Goal: Transaction & Acquisition: Obtain resource

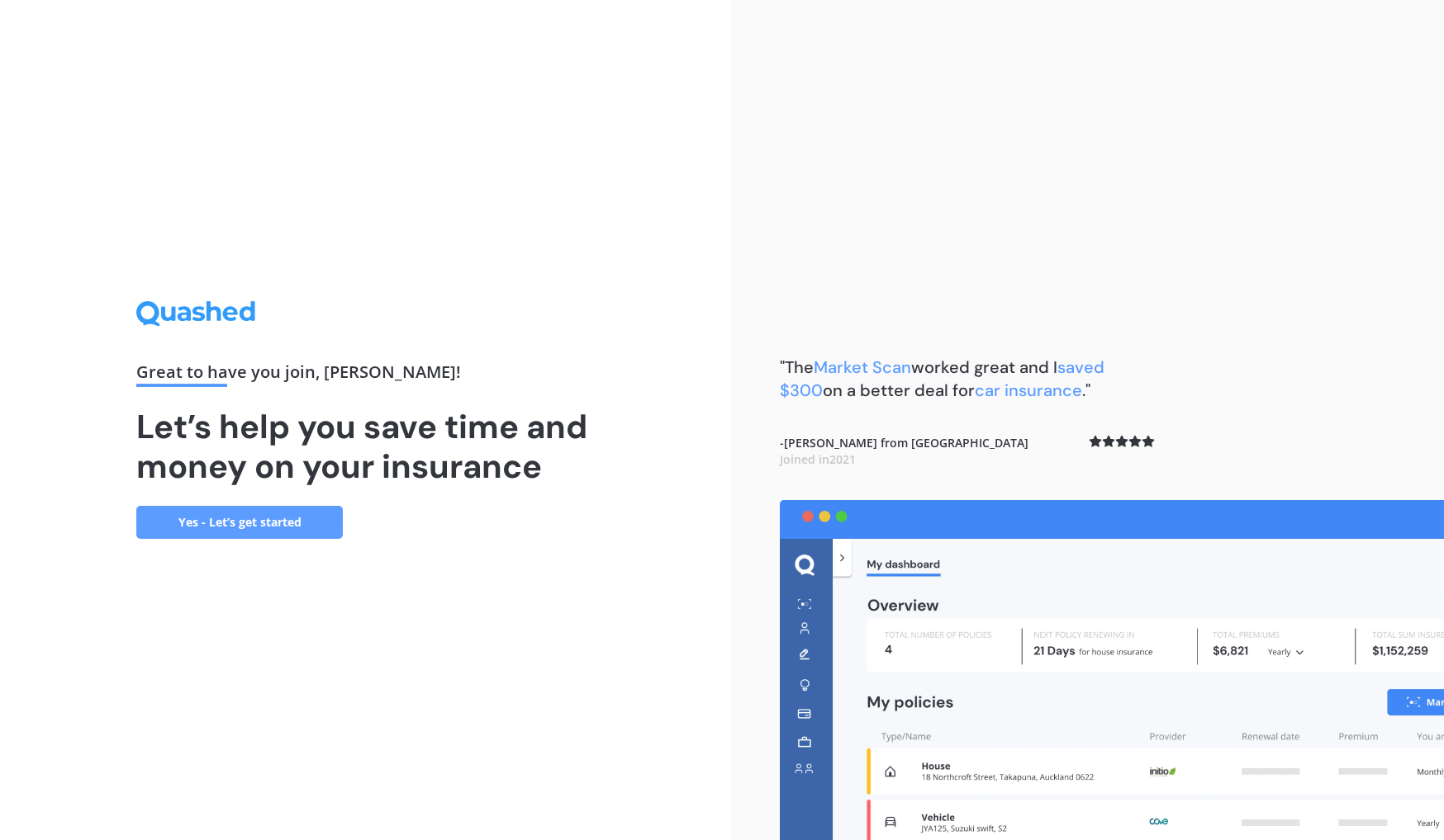
click at [278, 521] on link "Yes - Let’s get started" at bounding box center [239, 522] width 206 height 33
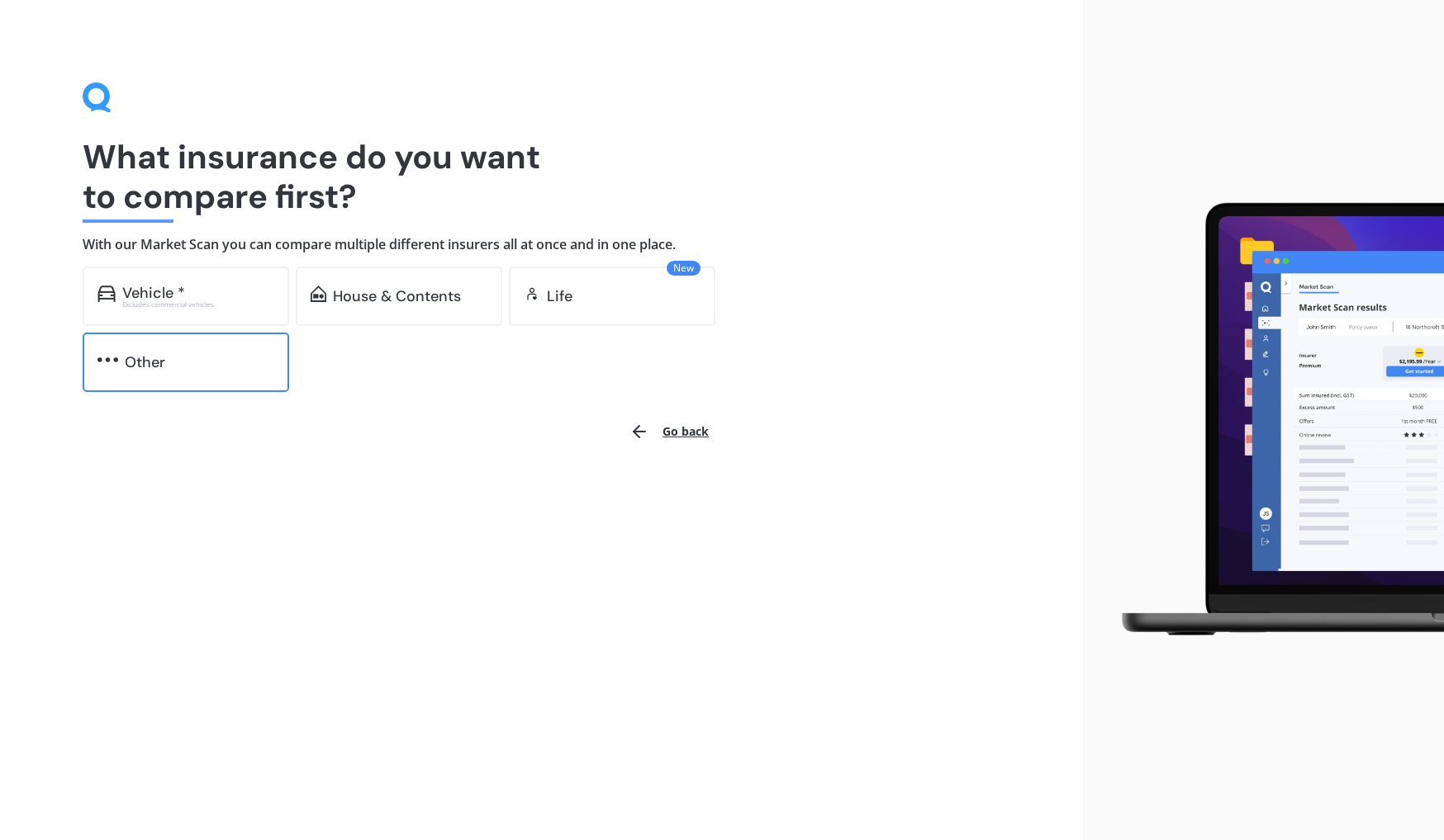
click at [149, 377] on div "Other" at bounding box center [186, 363] width 206 height 60
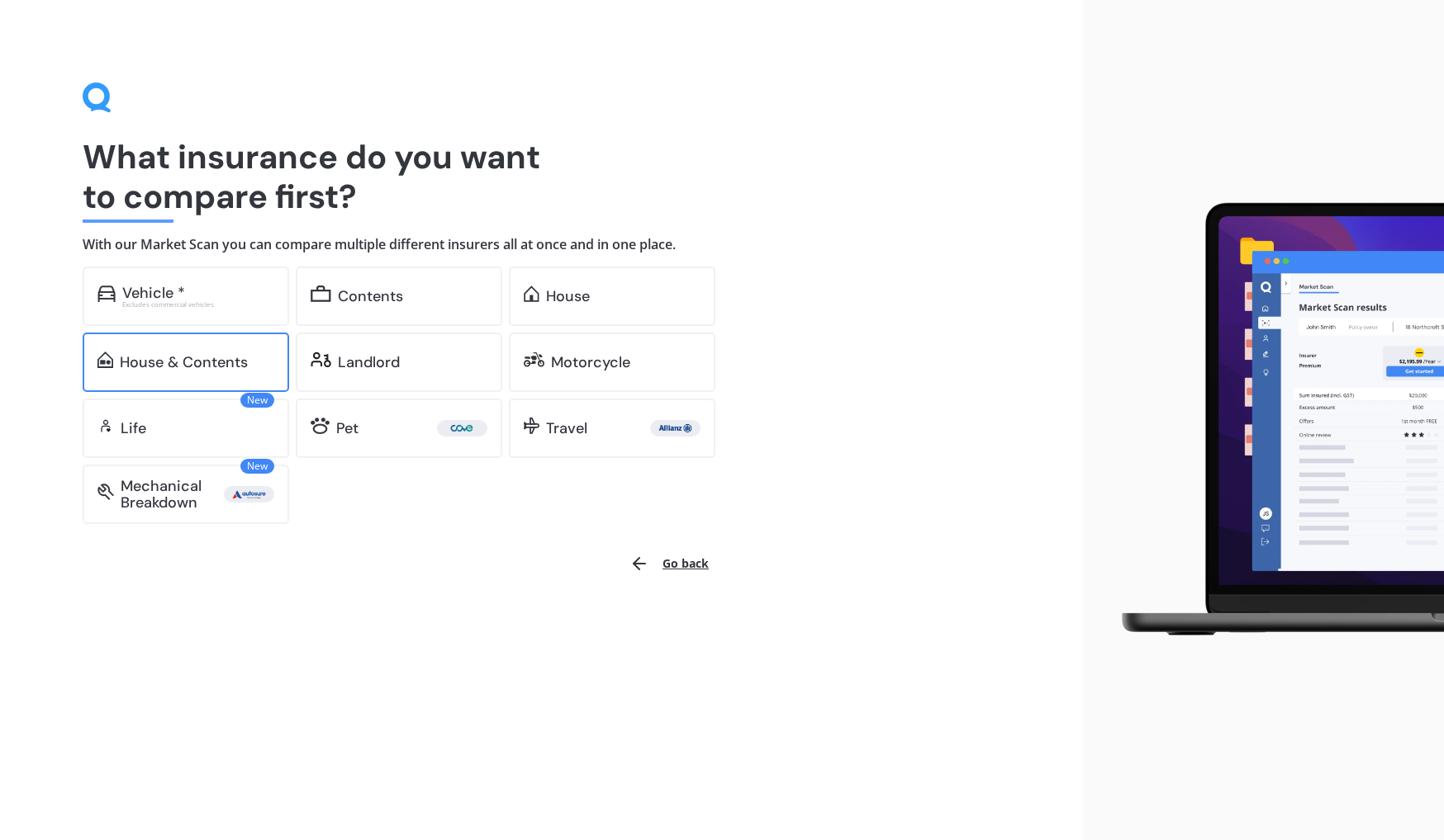
click at [162, 357] on div "House & Contents" at bounding box center [183, 363] width 128 height 17
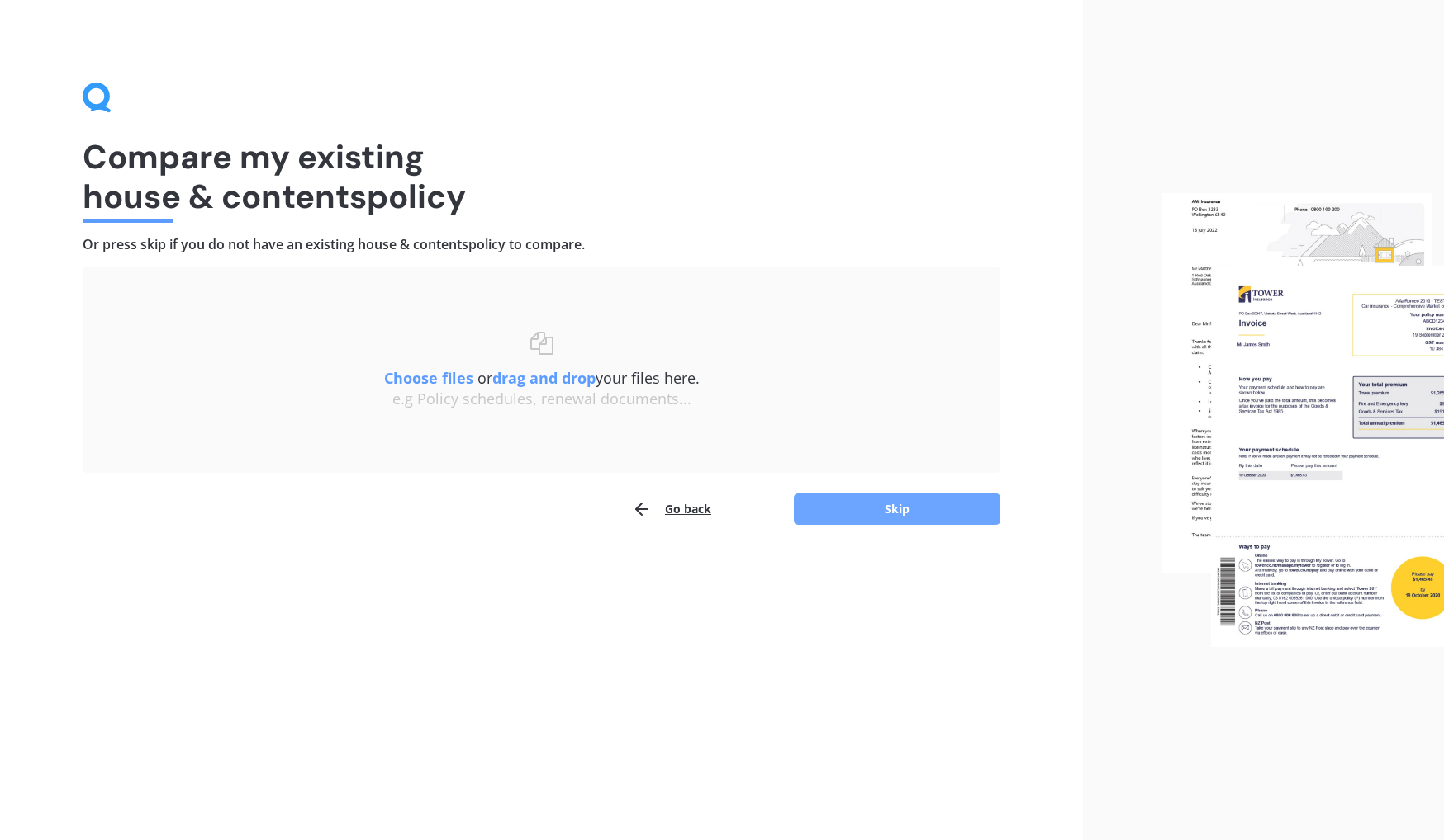
click at [912, 508] on button "Skip" at bounding box center [896, 510] width 206 height 32
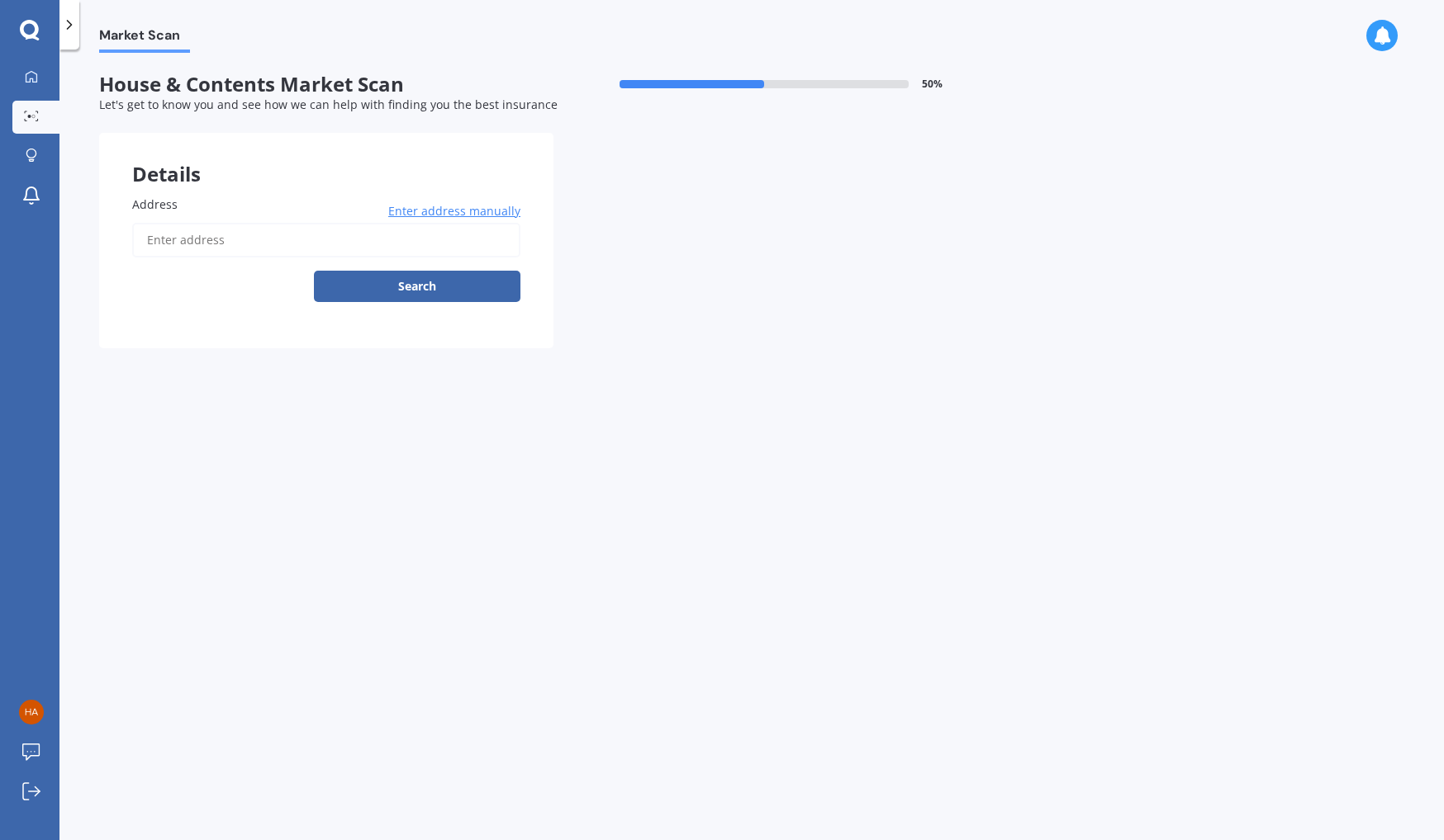
click at [219, 226] on input "Address" at bounding box center [326, 240] width 388 height 34
type input "[STREET_ADDRESS][PERSON_NAME]"
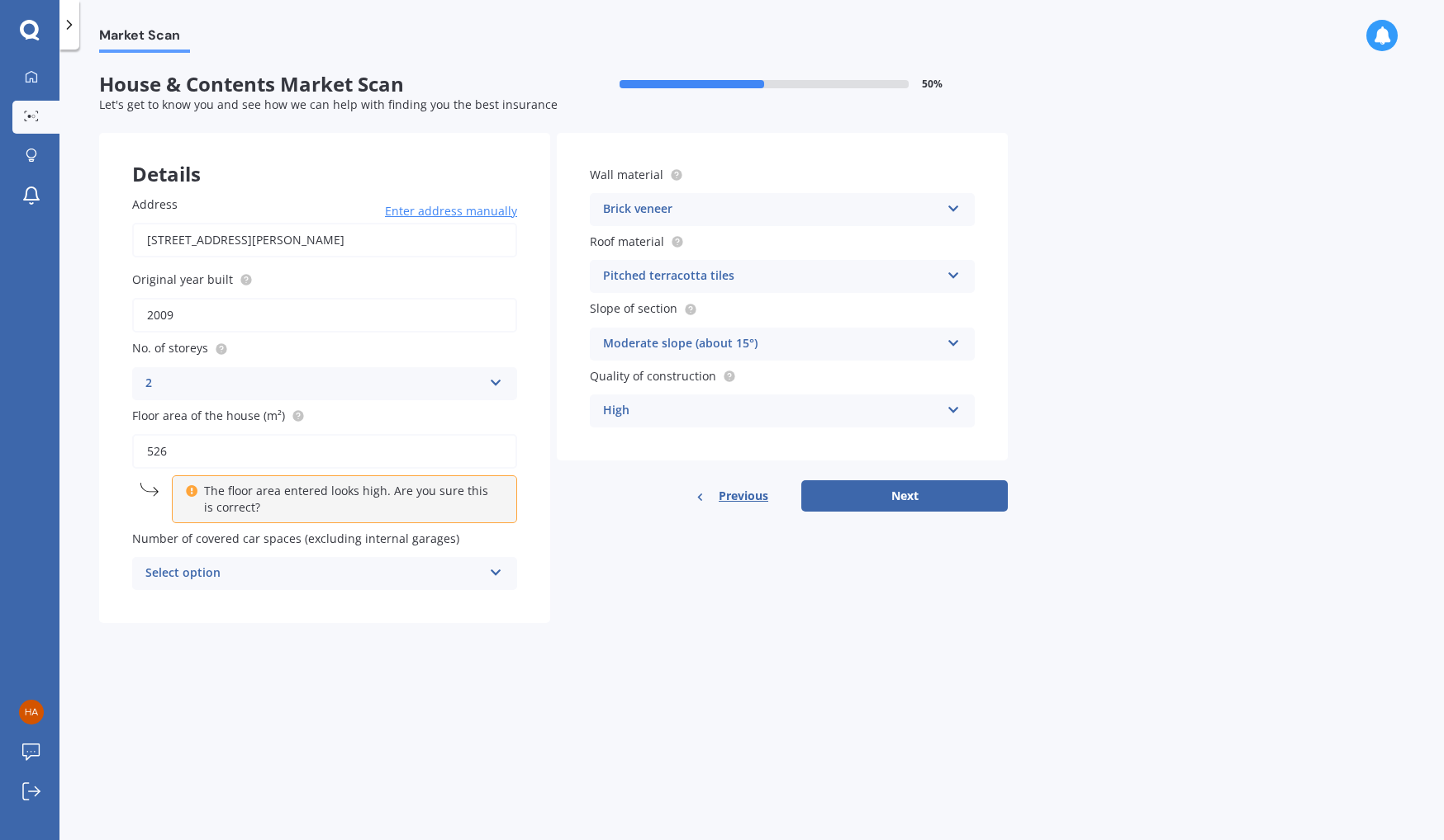
click at [160, 449] on input "526" at bounding box center [325, 451] width 385 height 34
type input "516"
click at [396, 630] on form "House & Contents Market Scan 50 % Let's get to know you and see how we can help…" at bounding box center [553, 354] width 909 height 564
click at [394, 571] on div "Select option" at bounding box center [313, 573] width 337 height 20
click at [390, 638] on div "1" at bounding box center [325, 636] width 383 height 30
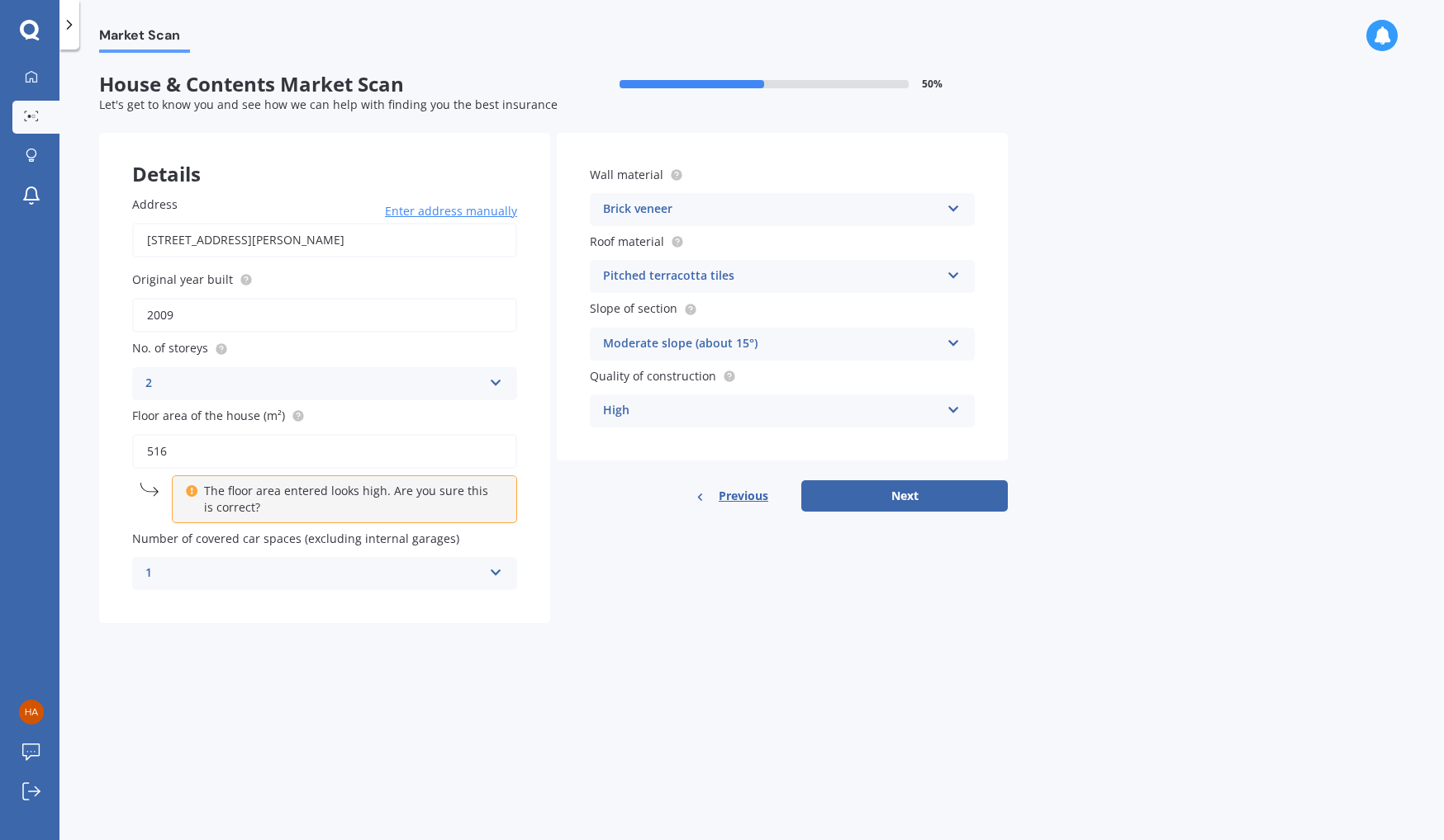
click at [859, 211] on div "Brick veneer" at bounding box center [771, 209] width 337 height 20
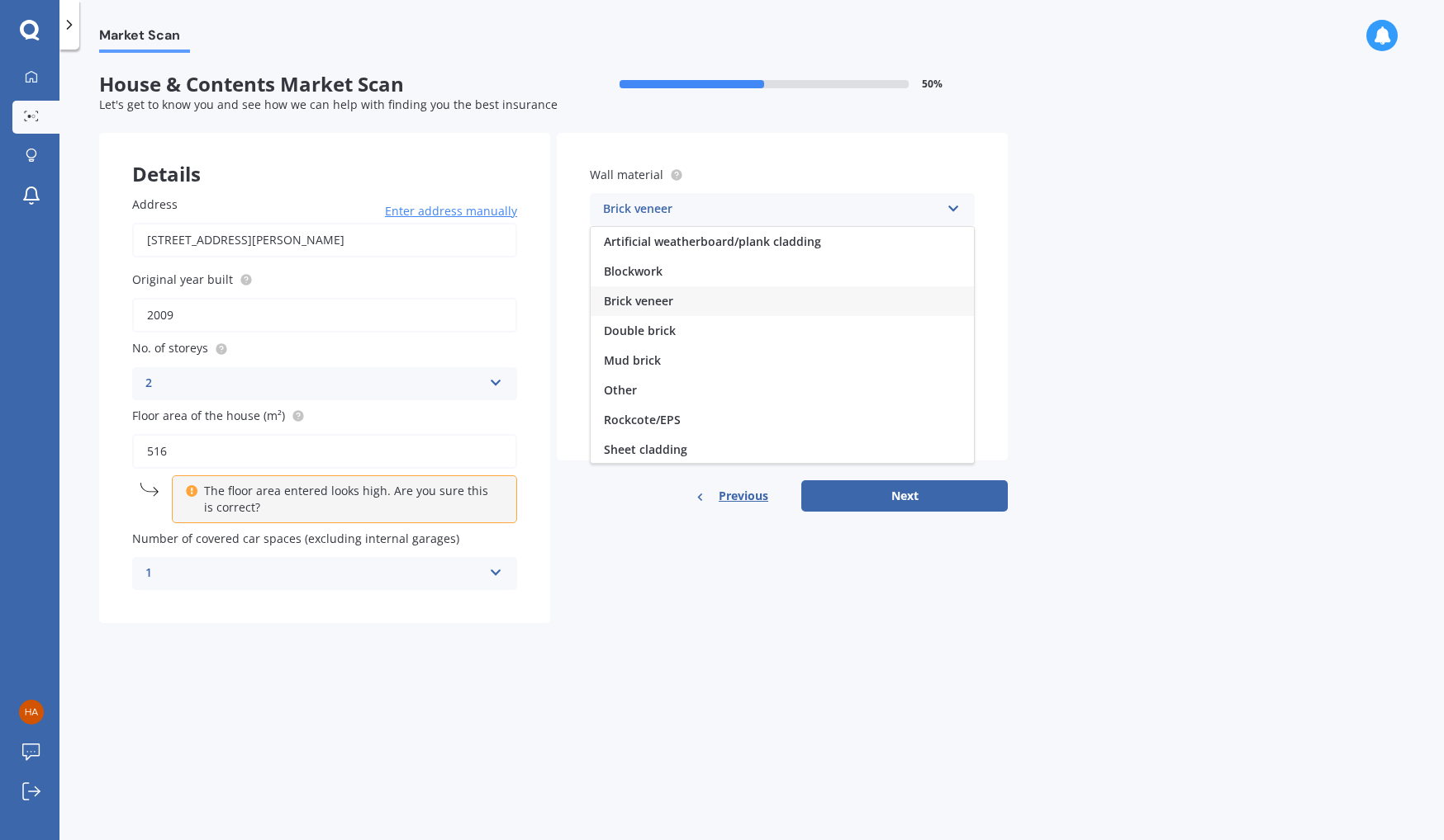
click at [859, 211] on div "Brick veneer" at bounding box center [771, 209] width 337 height 20
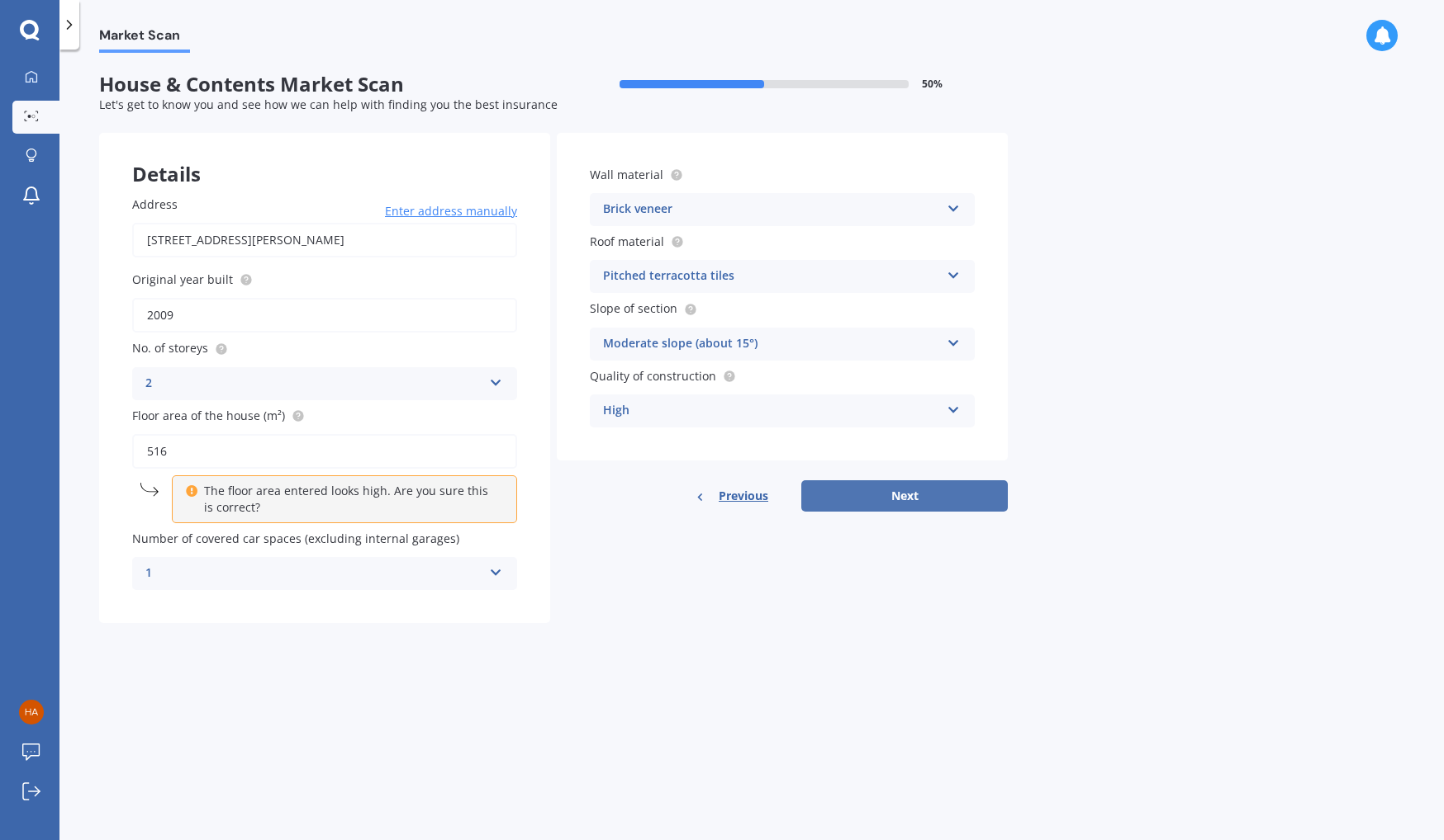
click at [869, 488] on button "Next" at bounding box center [904, 496] width 206 height 32
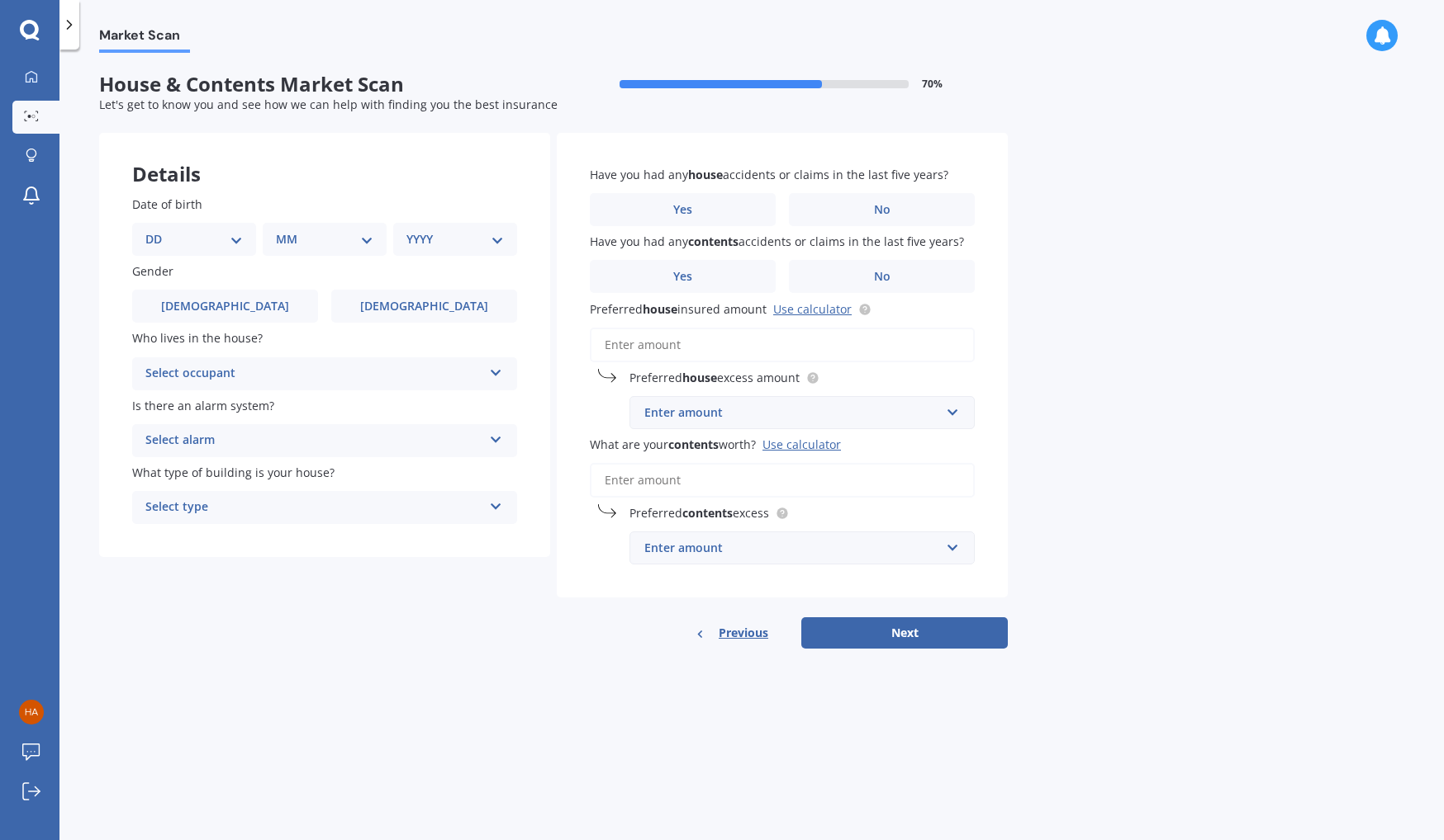
click at [222, 249] on div "DD 01 02 03 04 05 06 07 08 09 10 11 12 13 14 15 16 17 18 19 20 21 22 23 24 25 2…" at bounding box center [194, 239] width 124 height 33
click at [232, 234] on select "DD 01 02 03 04 05 06 07 08 09 10 11 12 13 14 15 16 17 18 19 20 21 22 23 24 25 2…" at bounding box center [194, 239] width 97 height 18
select select "25"
click at [159, 230] on select "DD 01 02 03 04 05 06 07 08 09 10 11 12 13 14 15 16 17 18 19 20 21 22 23 24 25 2…" at bounding box center [194, 239] width 97 height 18
click at [368, 240] on select "MM 01 02 03 04 05 06 07 08 09 10 11 12" at bounding box center [327, 239] width 90 height 18
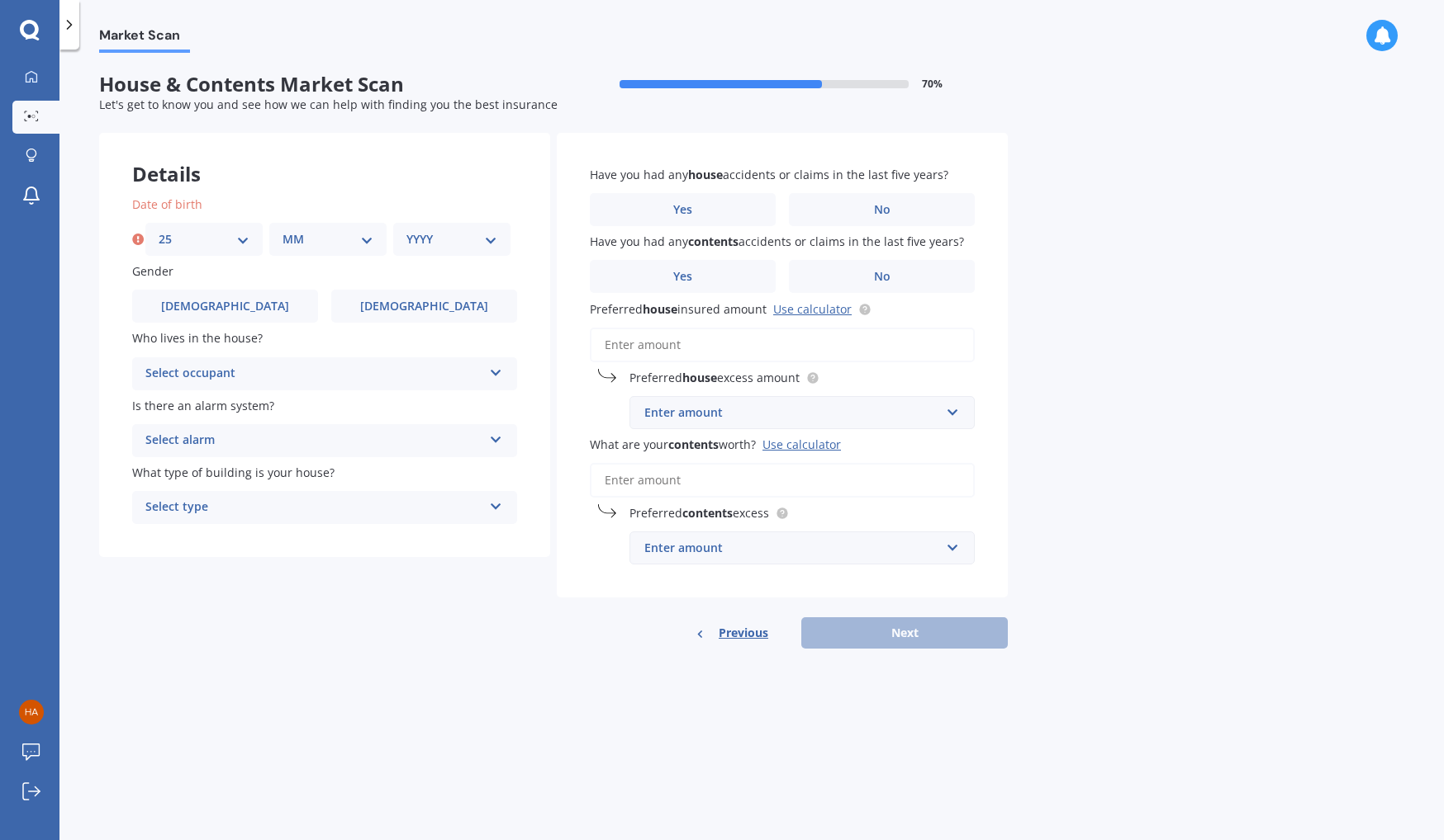
select select "06"
click at [283, 230] on select "MM 01 02 03 04 05 06 07 08 09 10 11 12" at bounding box center [327, 239] width 90 height 18
click at [479, 241] on select "YYYY 2009 2008 2007 2006 2005 2004 2003 2002 2001 2000 1999 1998 1997 1996 1995…" at bounding box center [451, 239] width 90 height 18
select select "1987"
click at [407, 230] on select "YYYY 2009 2008 2007 2006 2005 2004 2003 2002 2001 2000 1999 1998 1997 1996 1995…" at bounding box center [451, 239] width 90 height 18
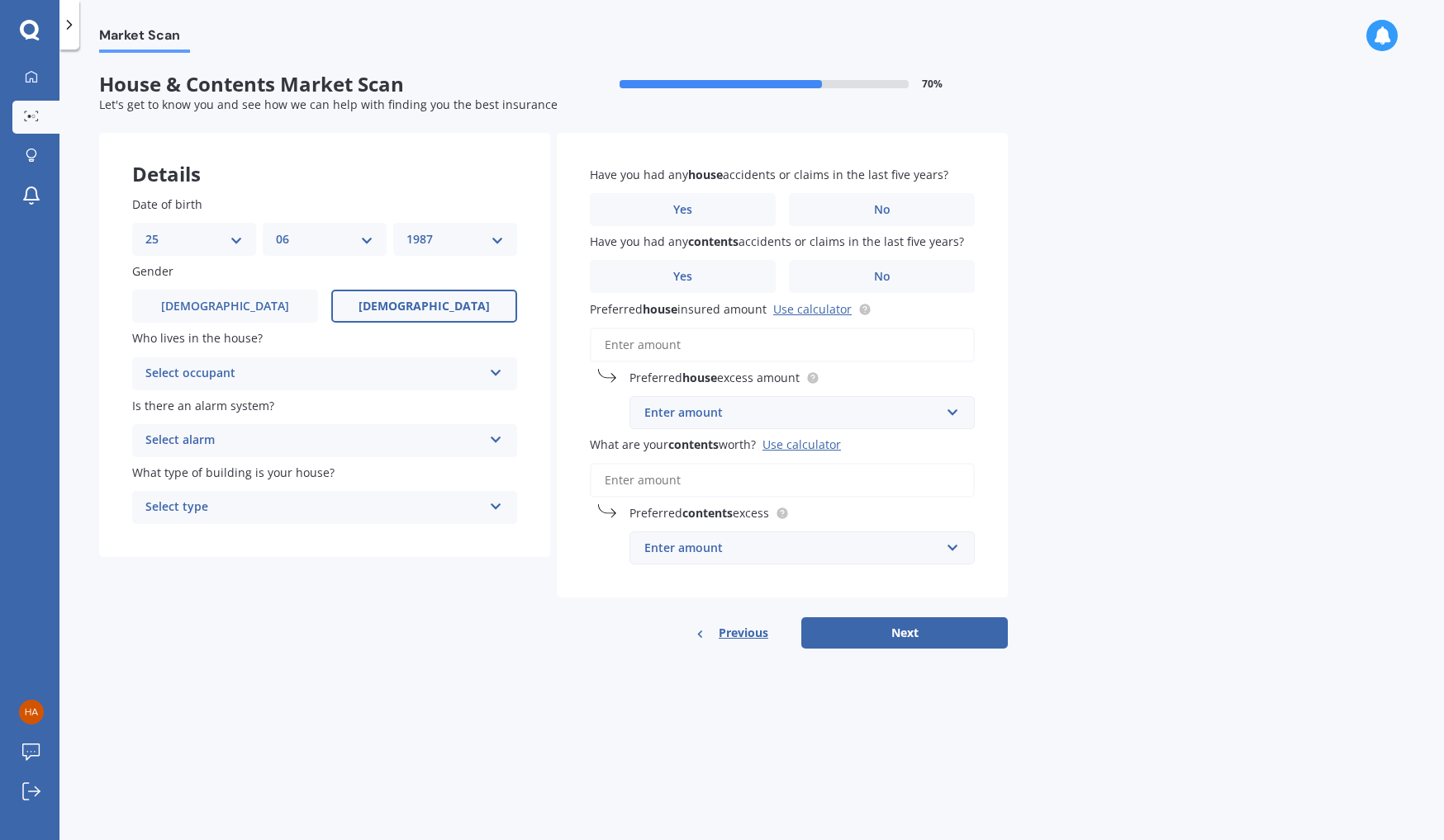
click at [453, 313] on label "[DEMOGRAPHIC_DATA]" at bounding box center [423, 306] width 186 height 33
click at [0, 0] on input "[DEMOGRAPHIC_DATA]" at bounding box center [0, 0] width 0 height 0
click at [367, 385] on div "Select occupant Owner Owner + Boarder" at bounding box center [325, 373] width 385 height 33
click at [364, 434] on div "Owner + Boarder" at bounding box center [325, 436] width 383 height 30
click at [364, 434] on div "Select alarm" at bounding box center [313, 440] width 337 height 20
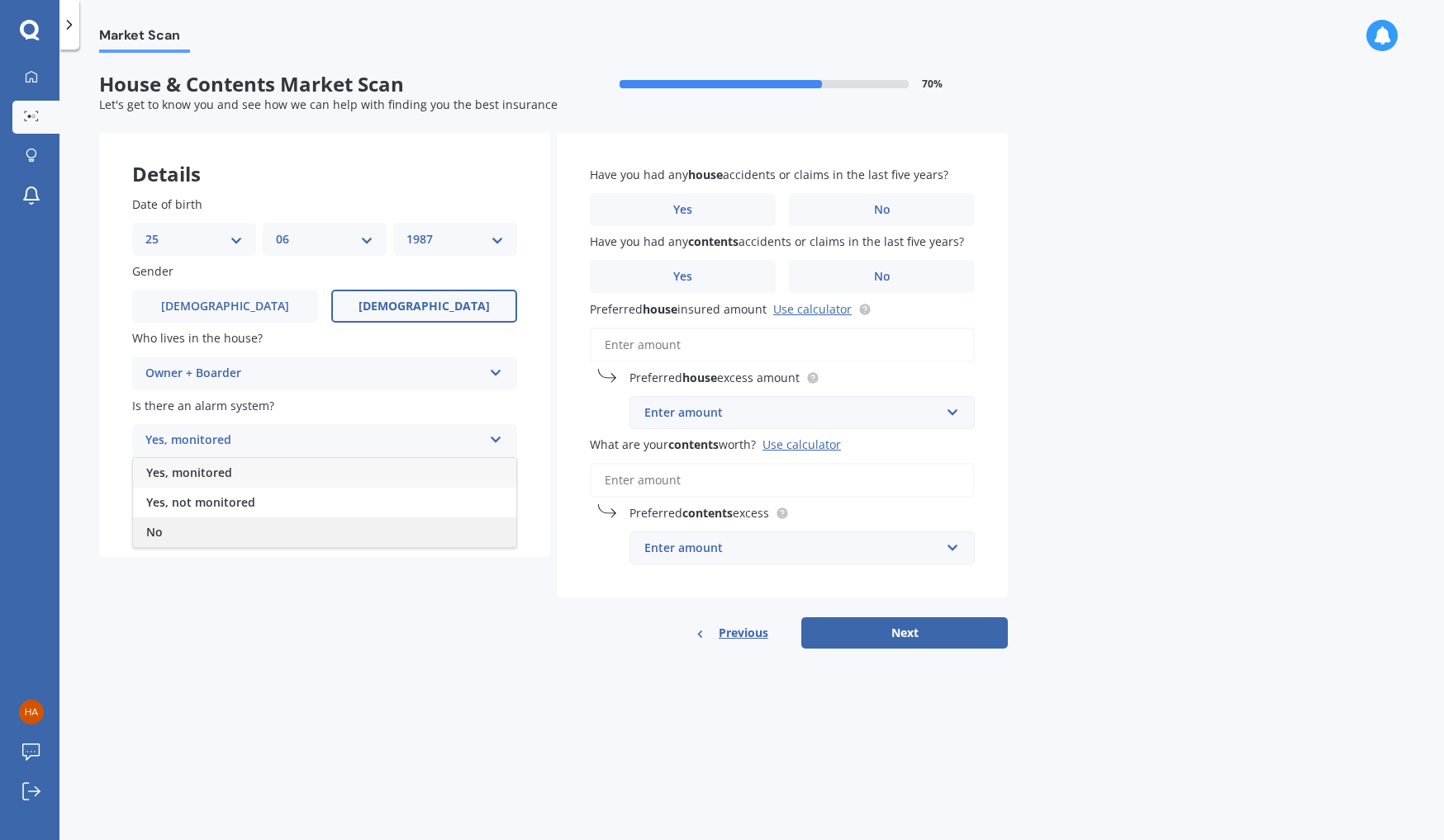
click at [359, 531] on div "No" at bounding box center [325, 532] width 383 height 30
click at [370, 512] on div "Select type" at bounding box center [313, 507] width 337 height 20
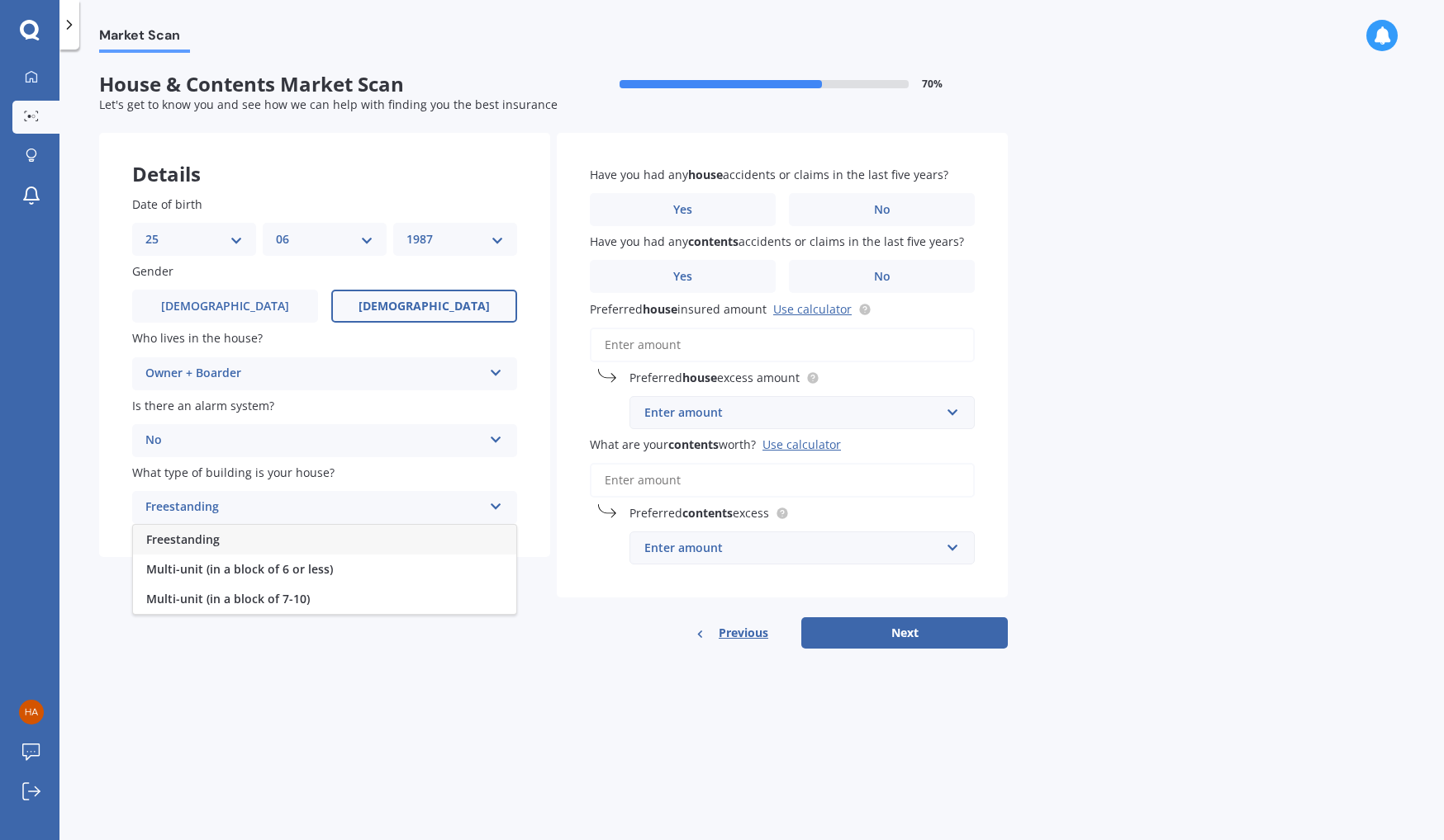
click at [371, 543] on div "Freestanding" at bounding box center [325, 540] width 383 height 30
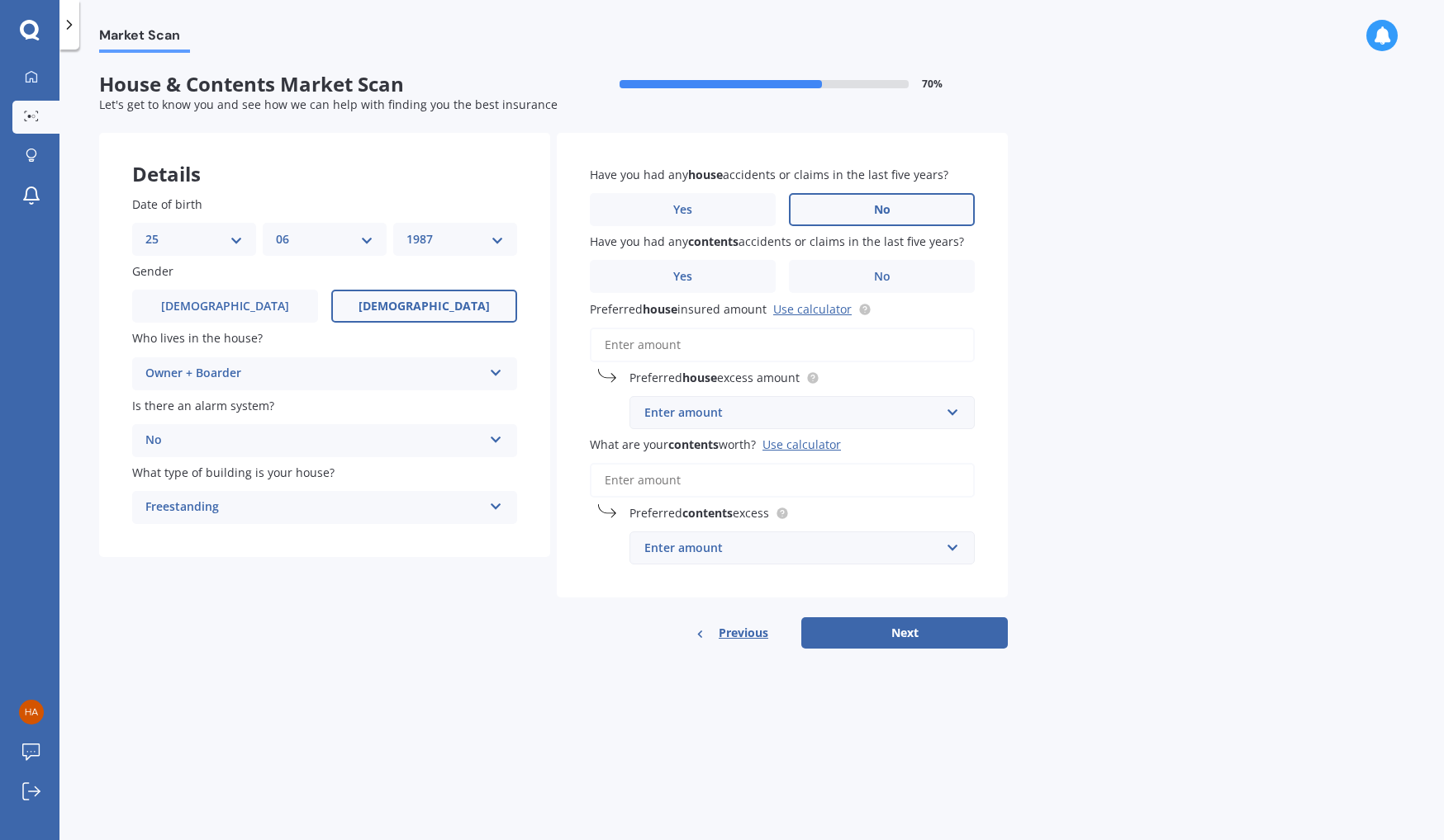
click at [813, 203] on label "No" at bounding box center [882, 209] width 186 height 33
click at [0, 0] on input "No" at bounding box center [0, 0] width 0 height 0
click at [813, 278] on label "No" at bounding box center [882, 276] width 186 height 33
click at [0, 0] on input "No" at bounding box center [0, 0] width 0 height 0
click at [816, 342] on input "Preferred house insured amount Use calculator" at bounding box center [782, 345] width 385 height 34
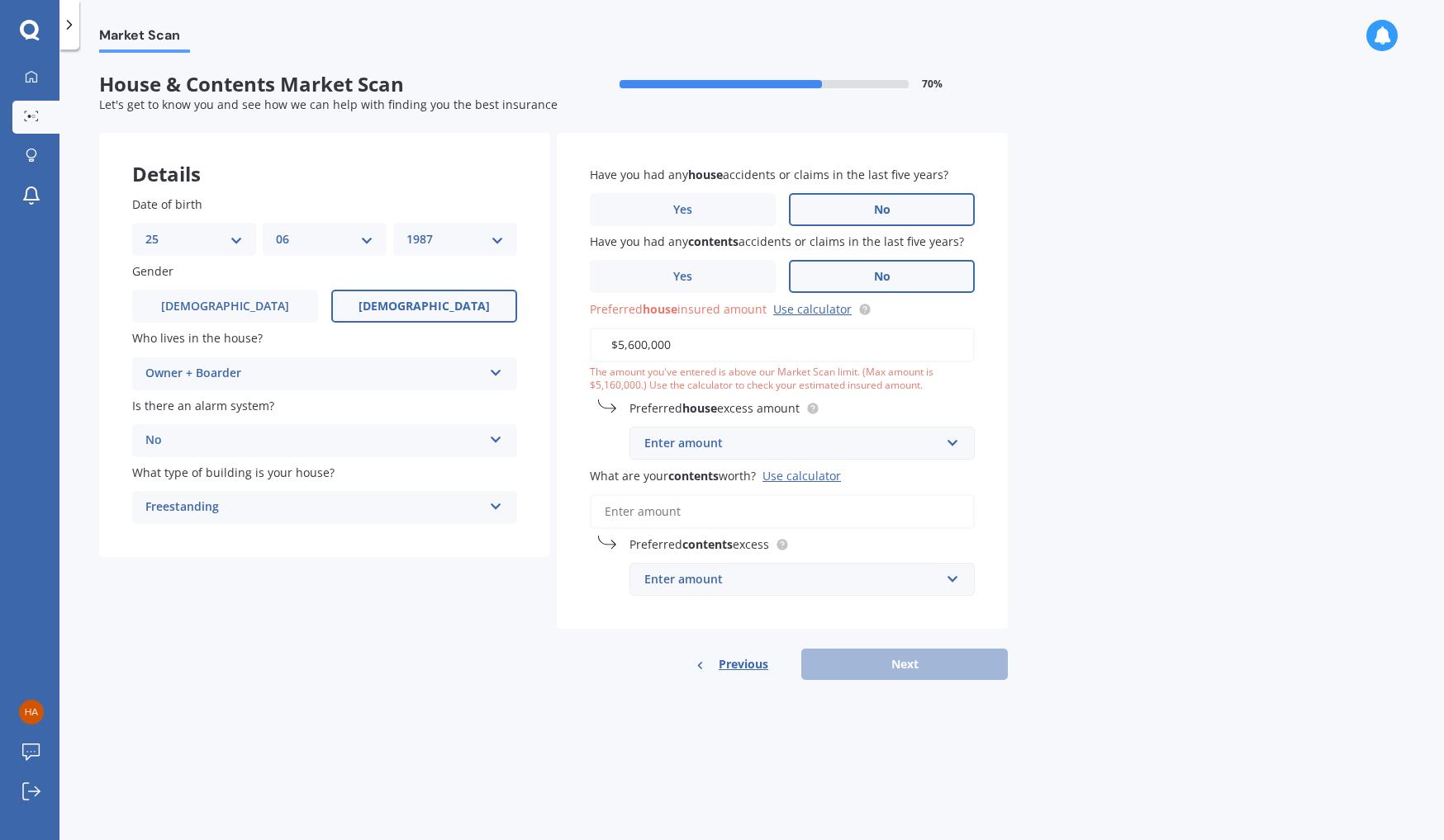
click at [739, 349] on input "$5,600,000" at bounding box center [782, 345] width 385 height 34
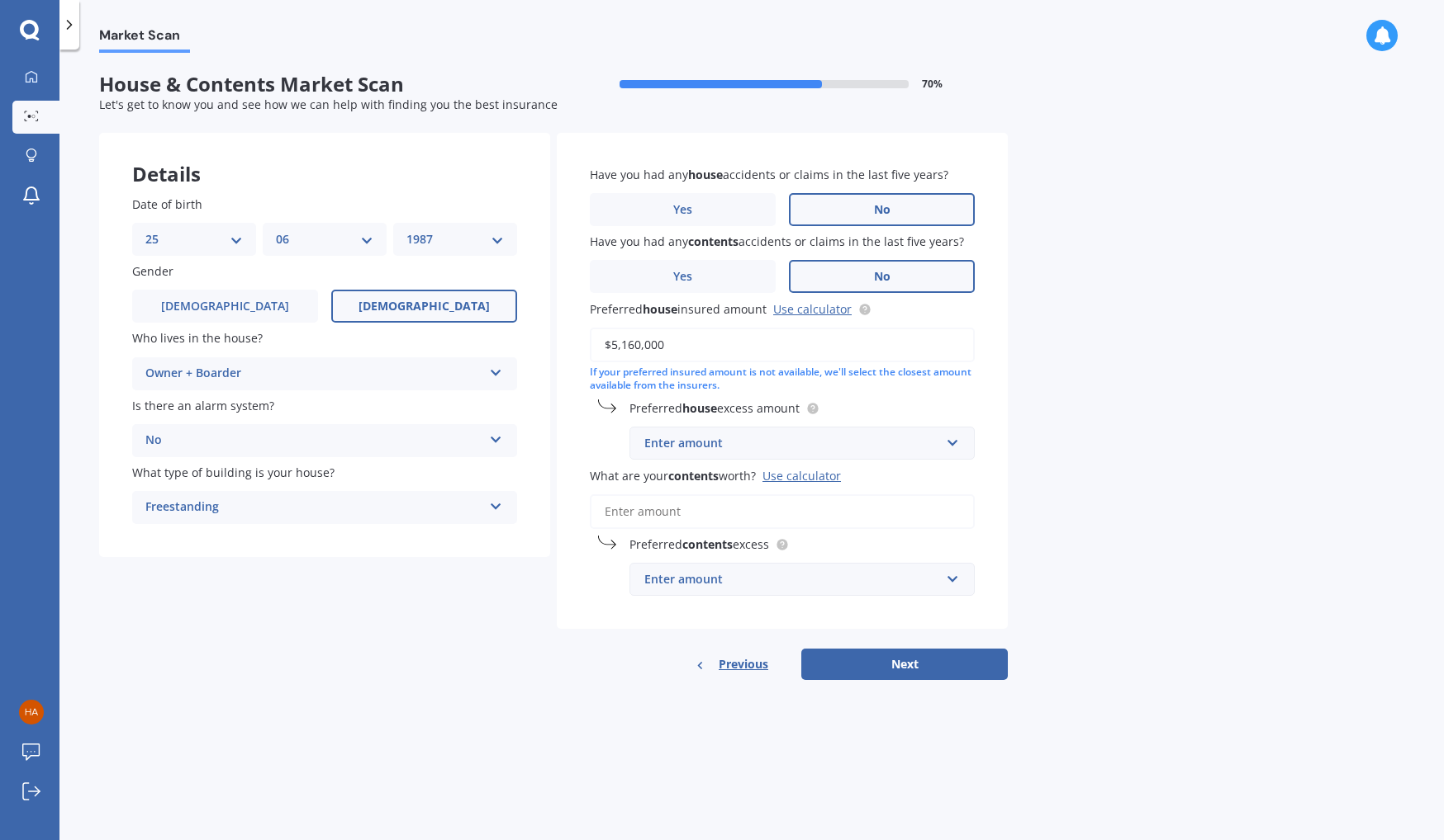
type input "$5,160,000"
click at [794, 443] on div "Enter amount" at bounding box center [792, 443] width 296 height 18
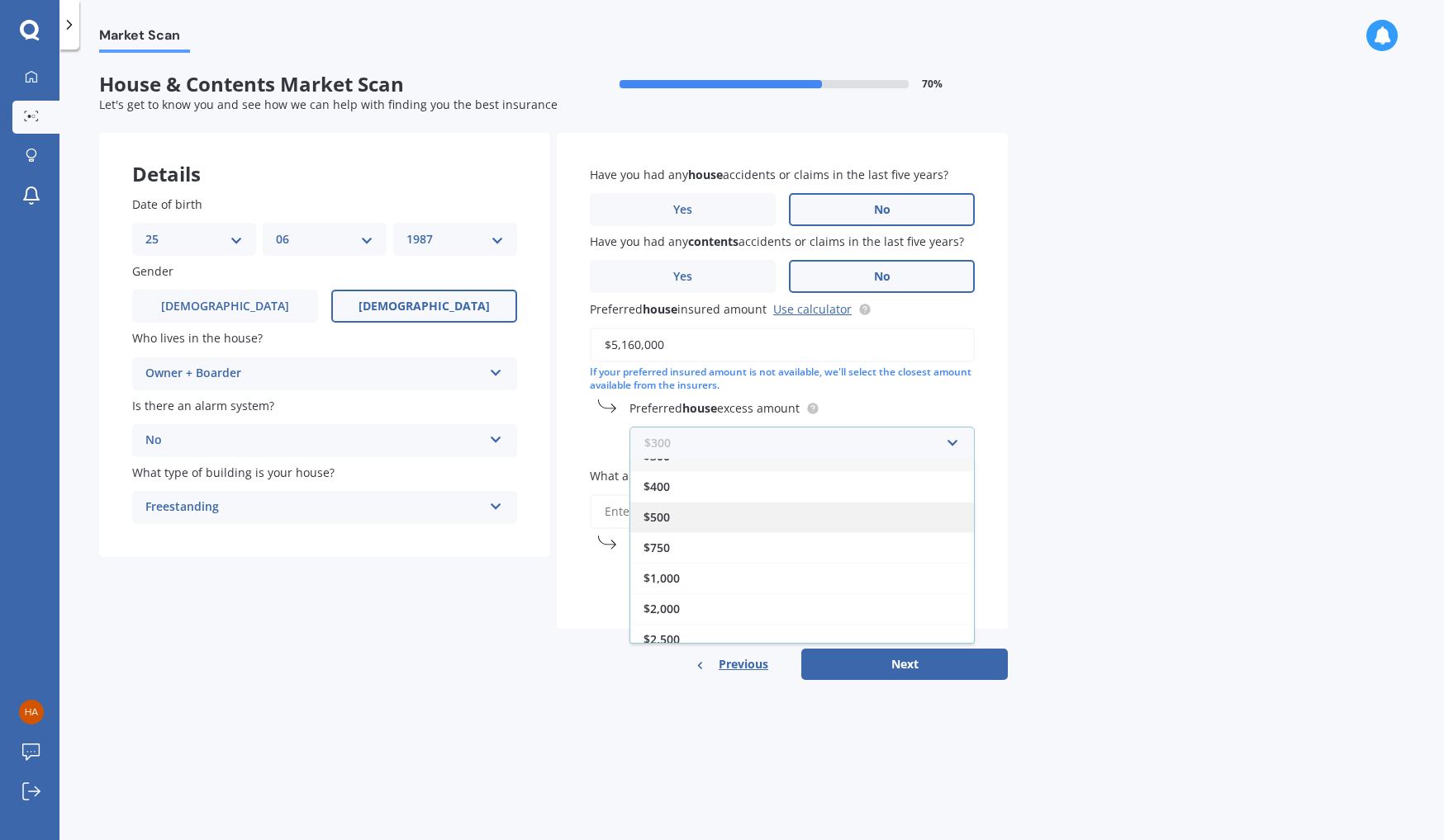
scroll to position [26, 0]
click at [783, 626] on div "$2,500" at bounding box center [802, 631] width 343 height 31
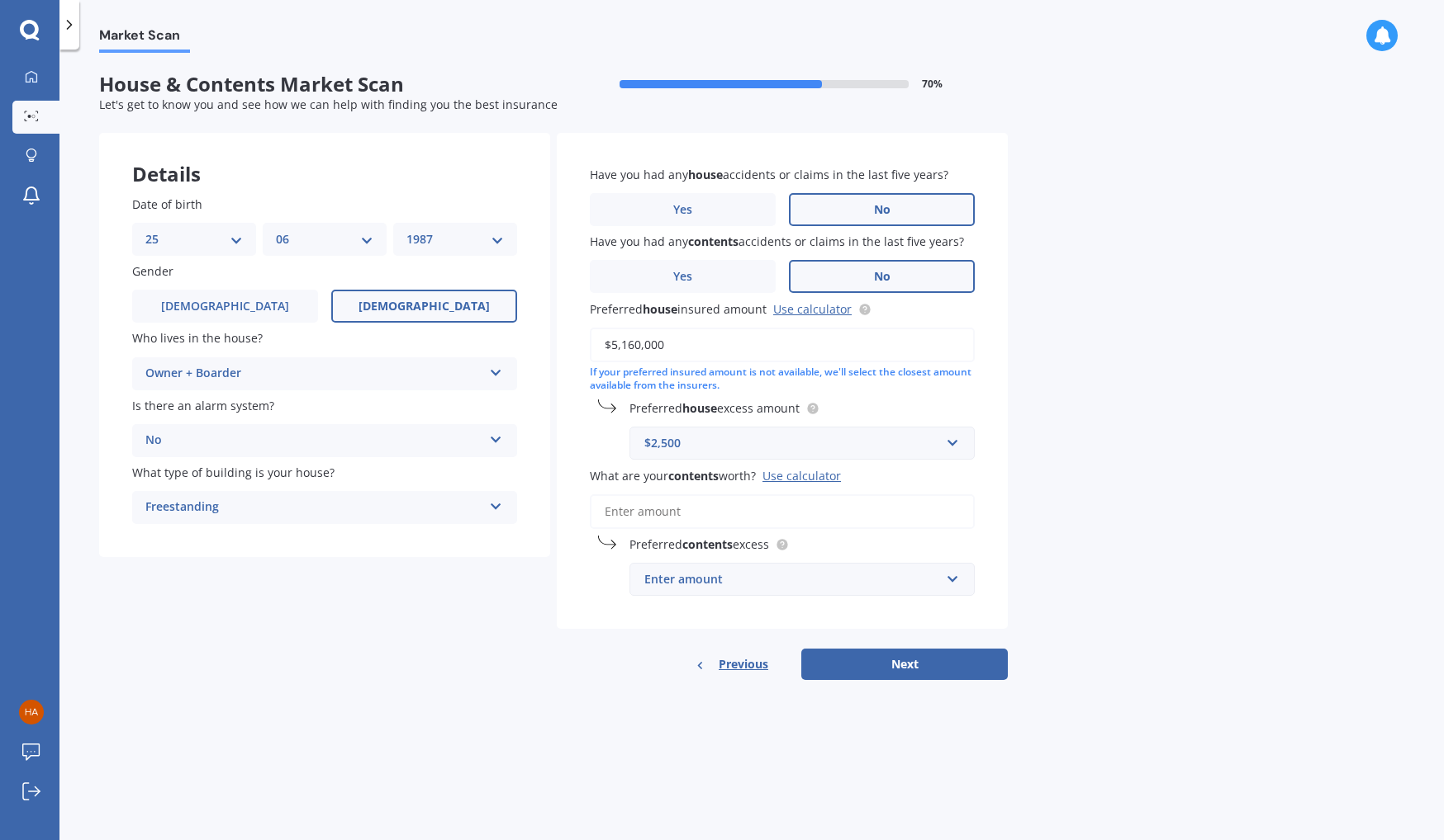
click at [840, 506] on input "What are your contents worth? Use calculator" at bounding box center [782, 511] width 385 height 34
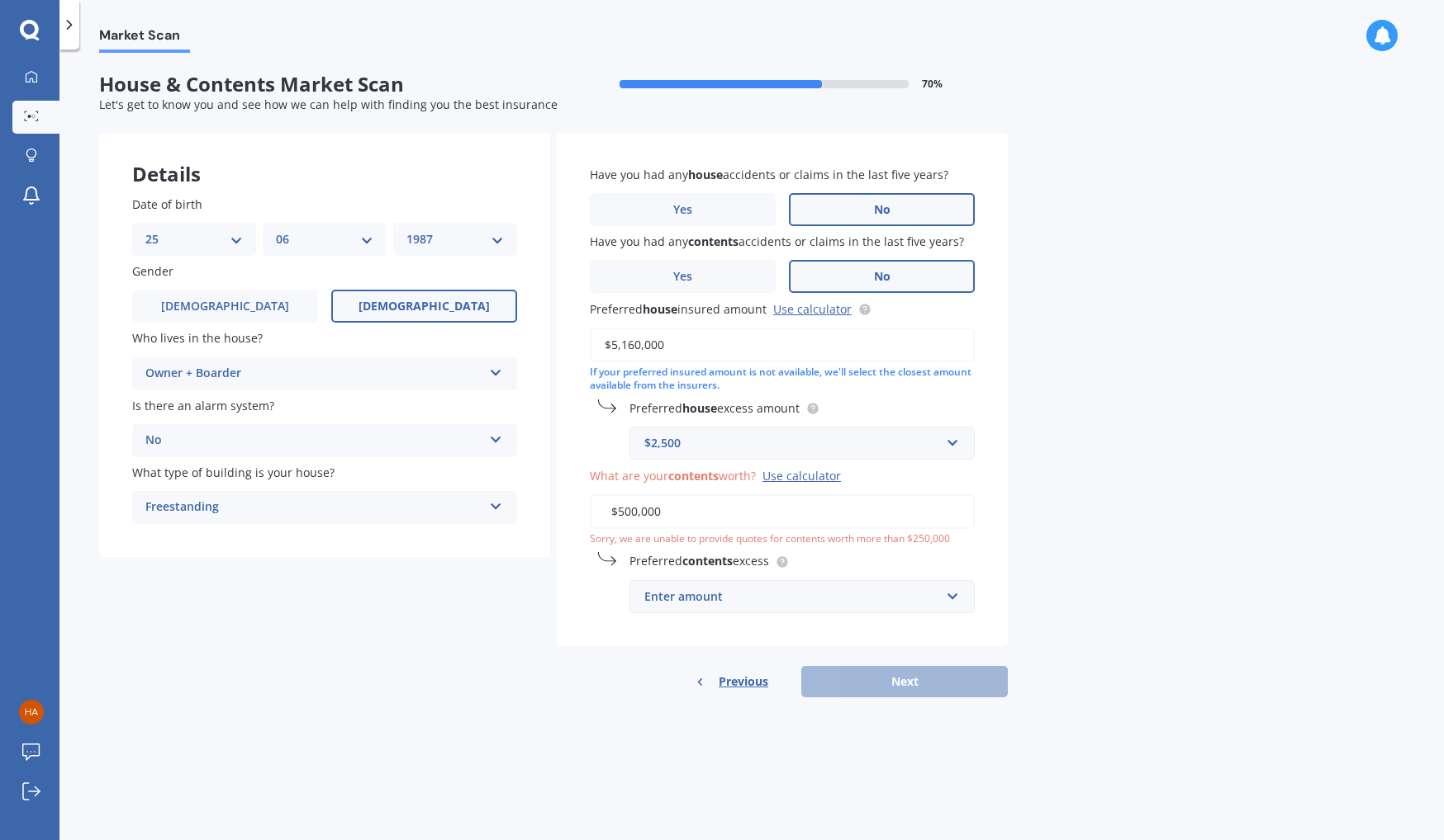
click at [840, 506] on input "$500,000" at bounding box center [782, 511] width 385 height 34
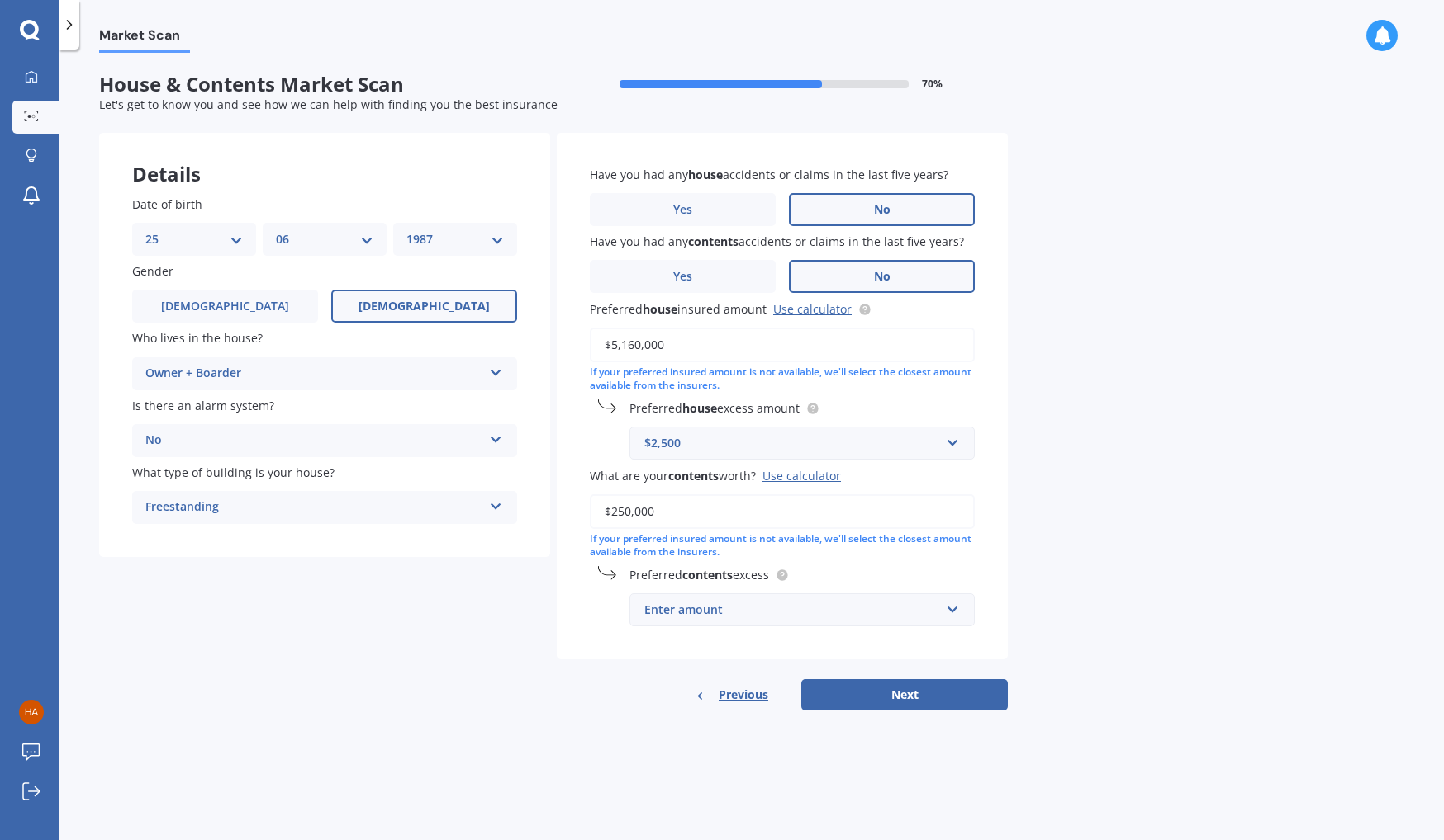
type input "$250,000"
click at [850, 610] on div "Enter amount" at bounding box center [792, 610] width 296 height 18
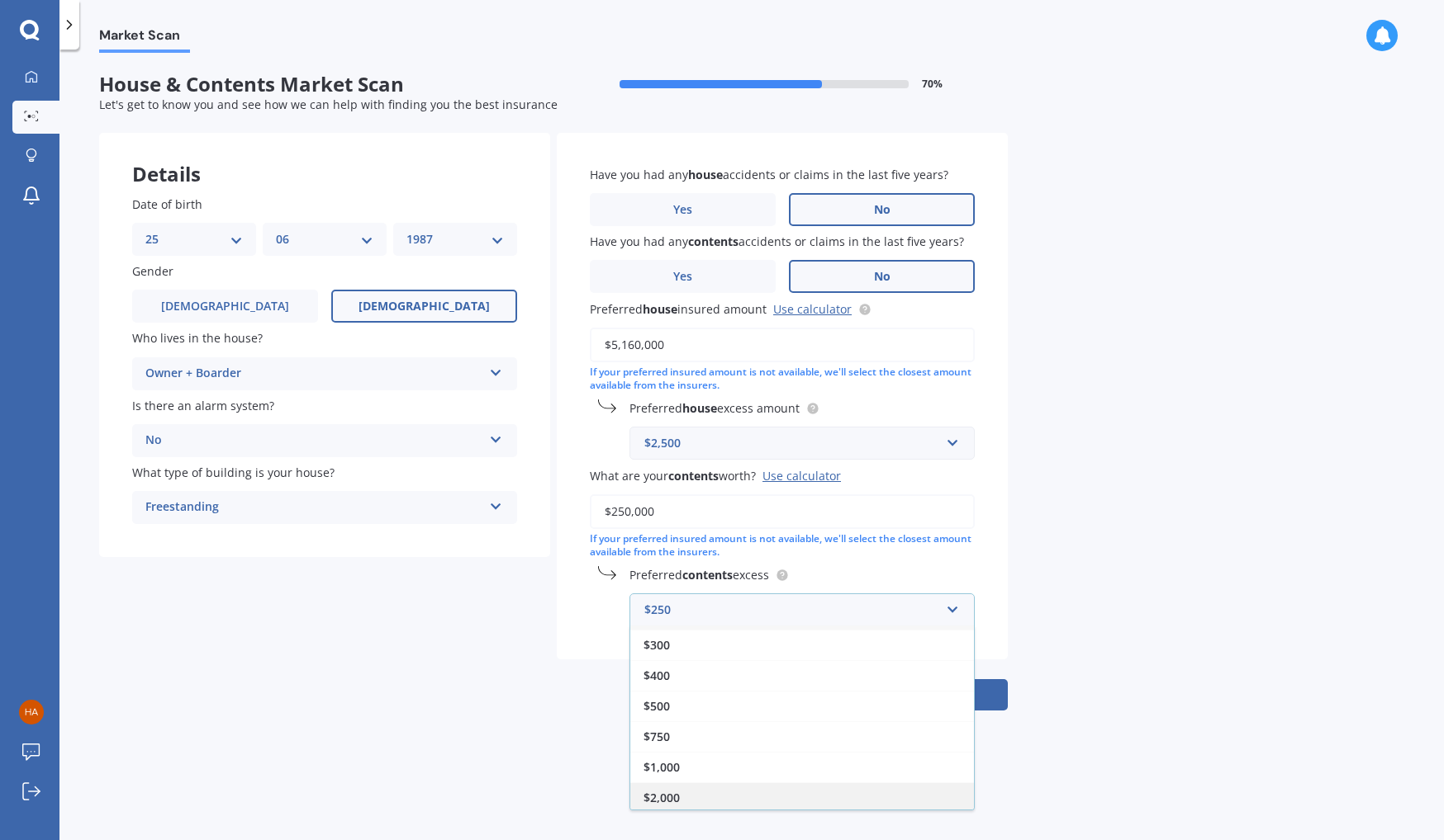
click at [830, 788] on div "$2,000" at bounding box center [802, 797] width 343 height 31
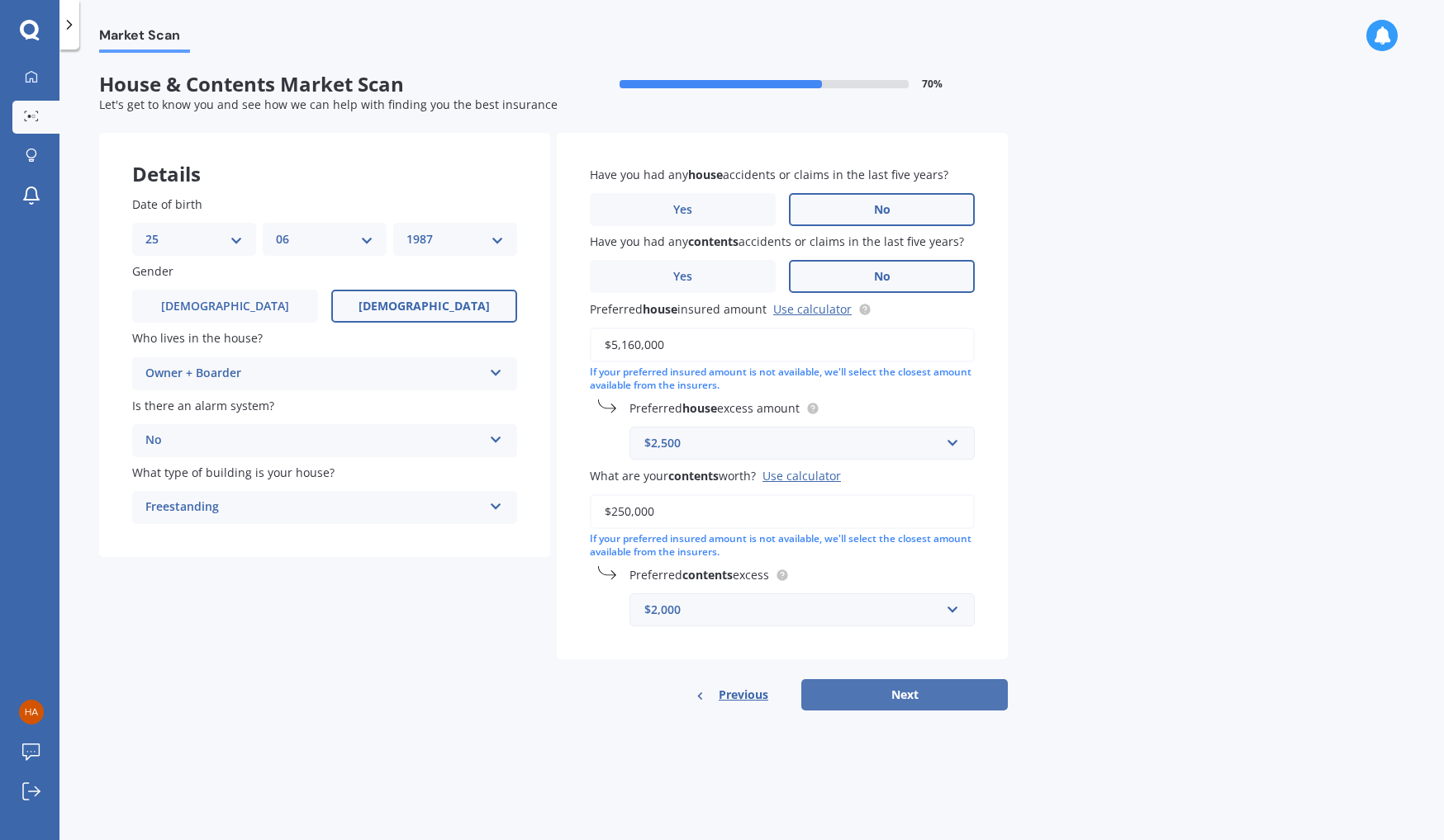
click at [891, 698] on button "Next" at bounding box center [904, 695] width 206 height 32
select select "25"
select select "06"
select select "1987"
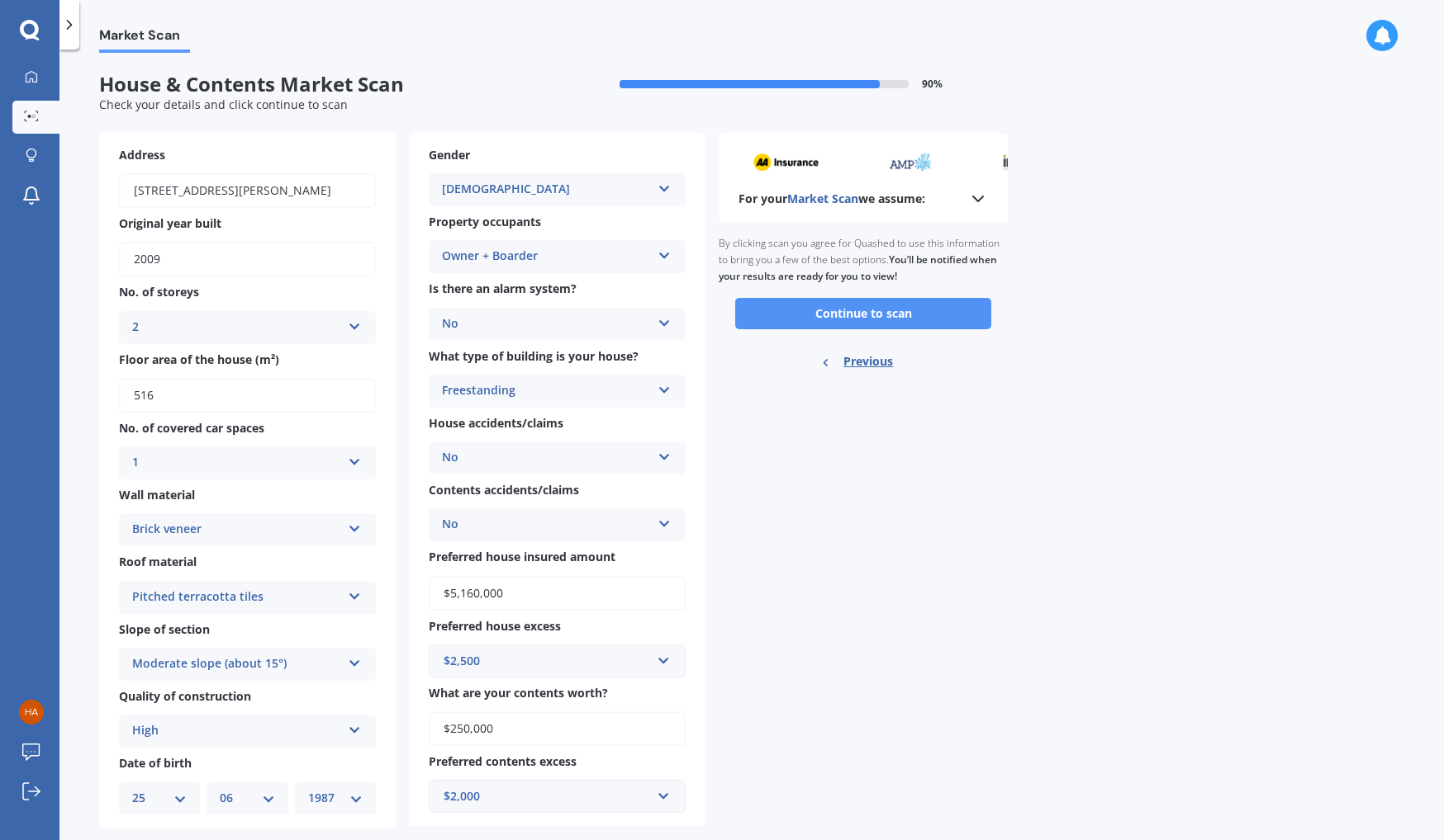
click at [753, 309] on button "Continue to scan" at bounding box center [863, 314] width 256 height 32
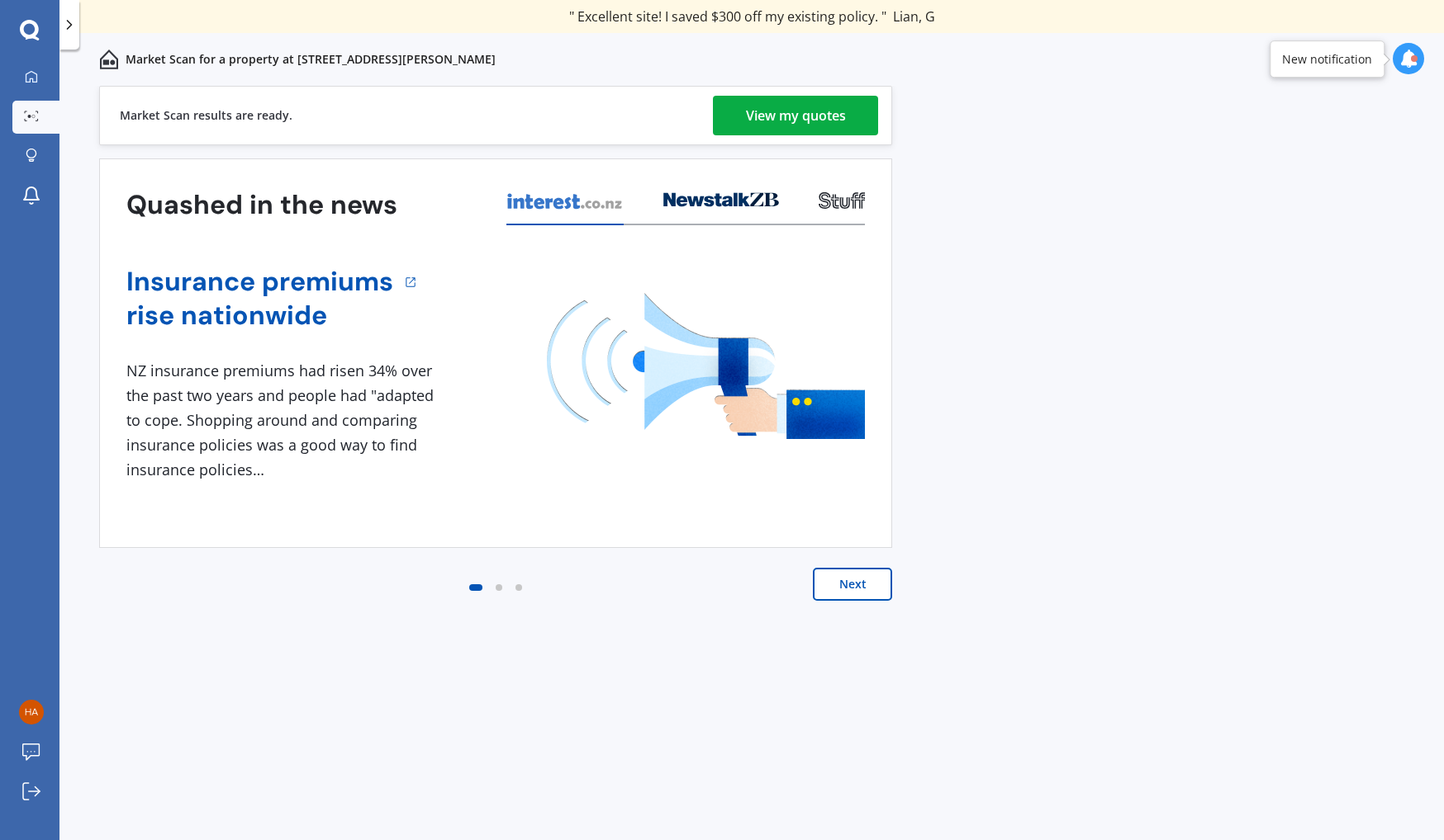
click at [743, 126] on link "View my quotes" at bounding box center [795, 116] width 165 height 40
